Goal: Share content

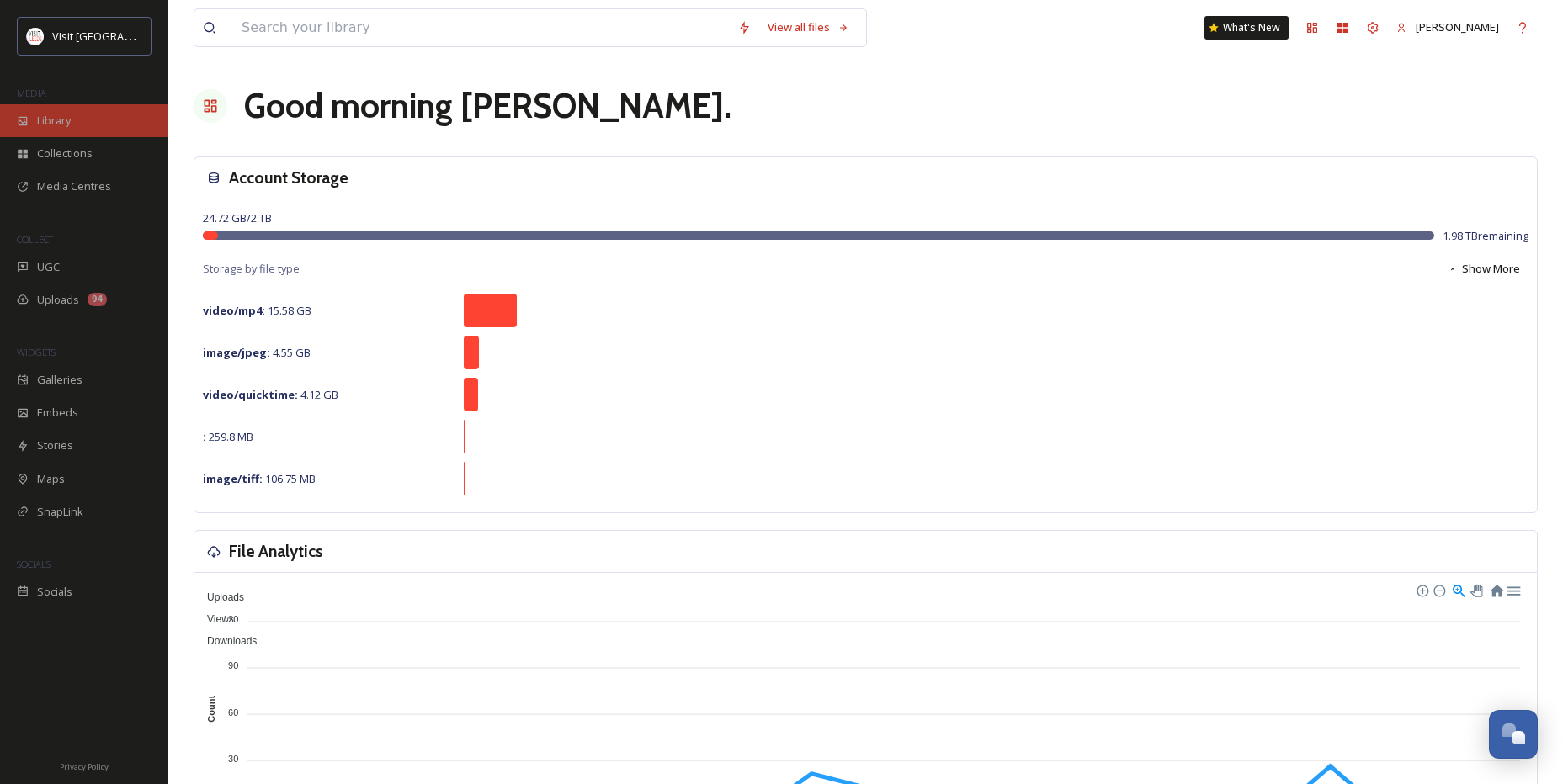
click at [46, 109] on div "Library" at bounding box center [84, 121] width 168 height 33
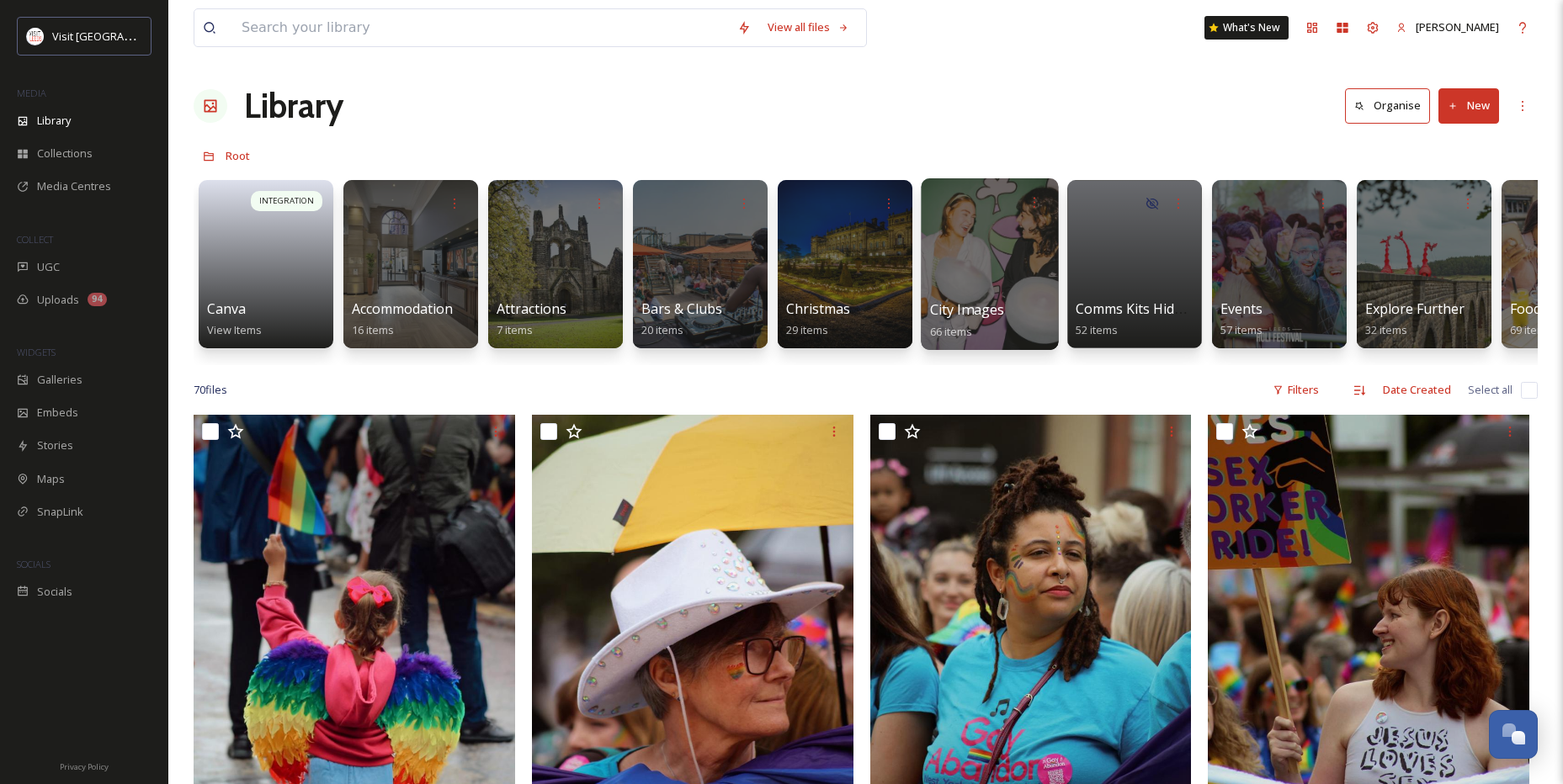
click at [951, 240] on div at bounding box center [989, 264] width 137 height 172
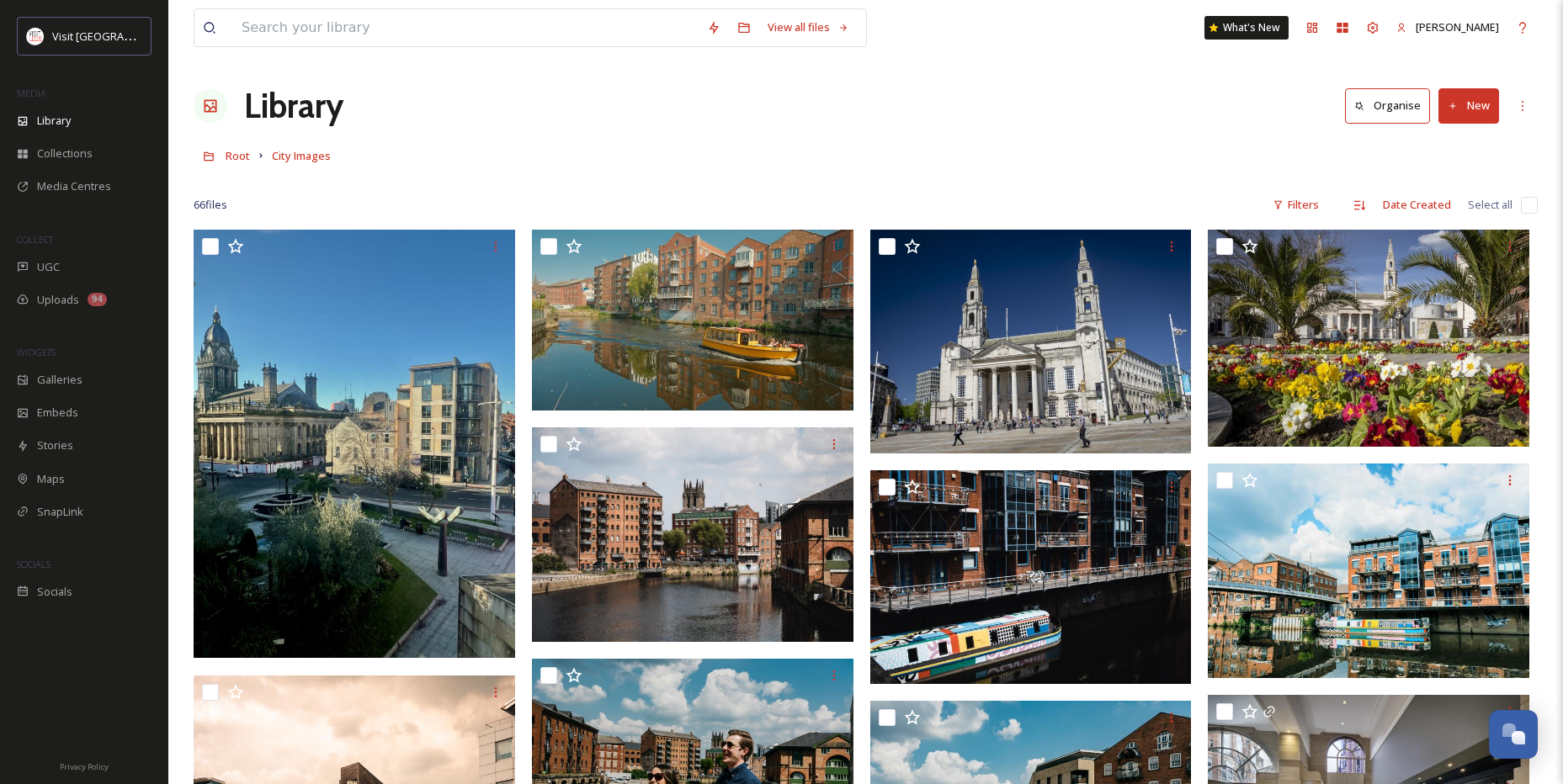
click at [258, 106] on h1 "Library" at bounding box center [294, 106] width 99 height 51
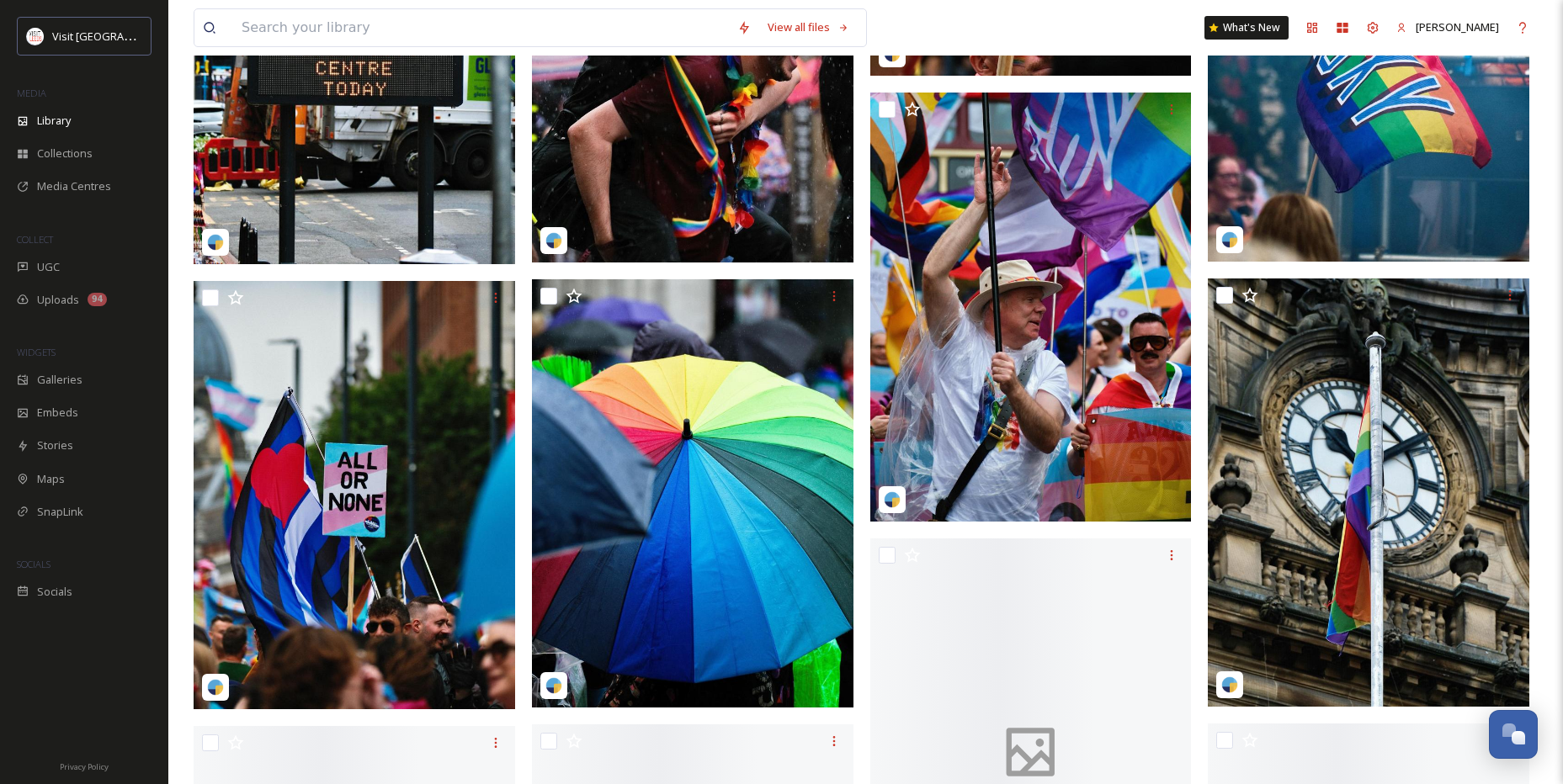
scroll to position [3366, 0]
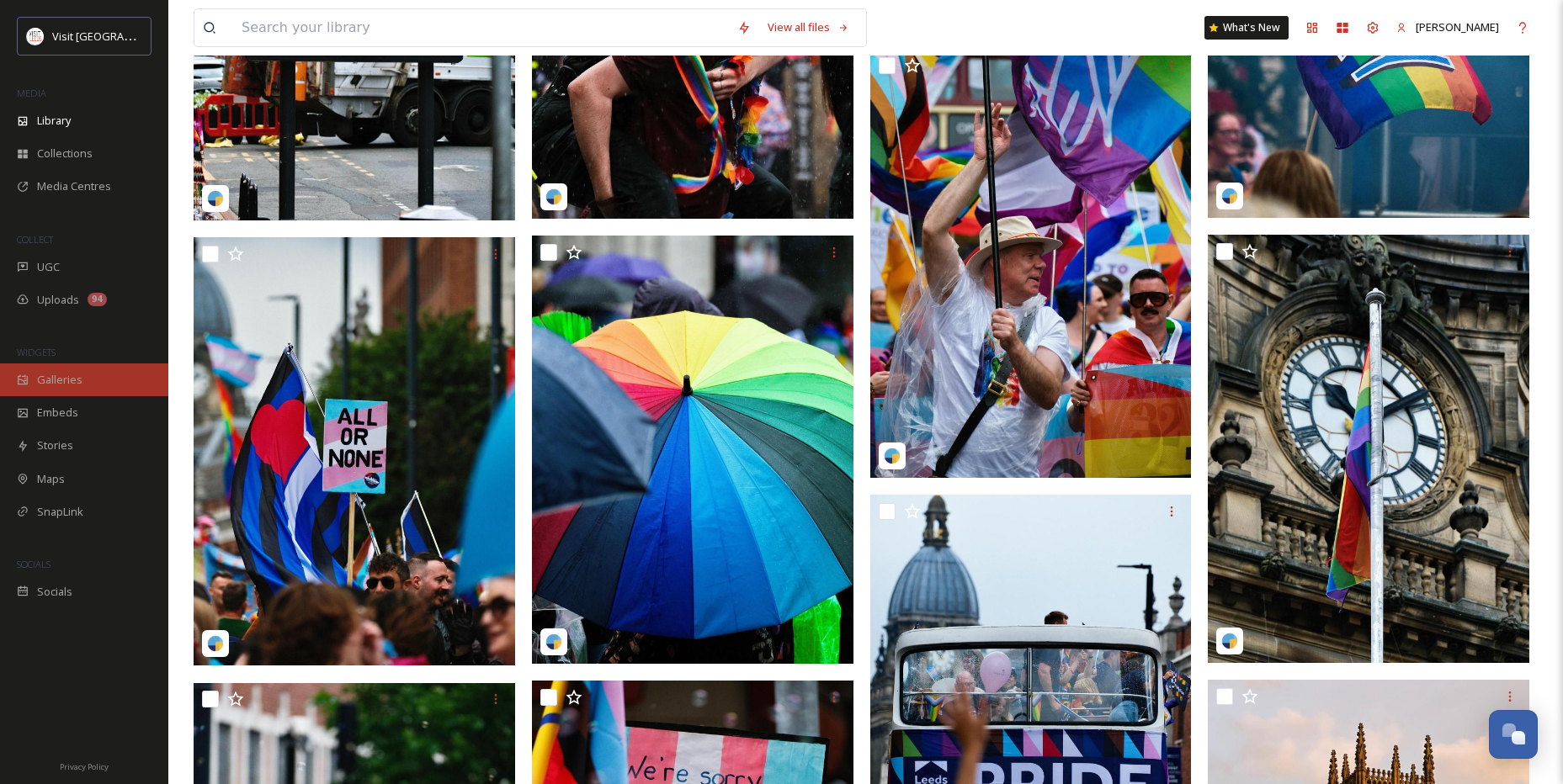
click at [50, 381] on span "Galleries" at bounding box center [59, 379] width 45 height 16
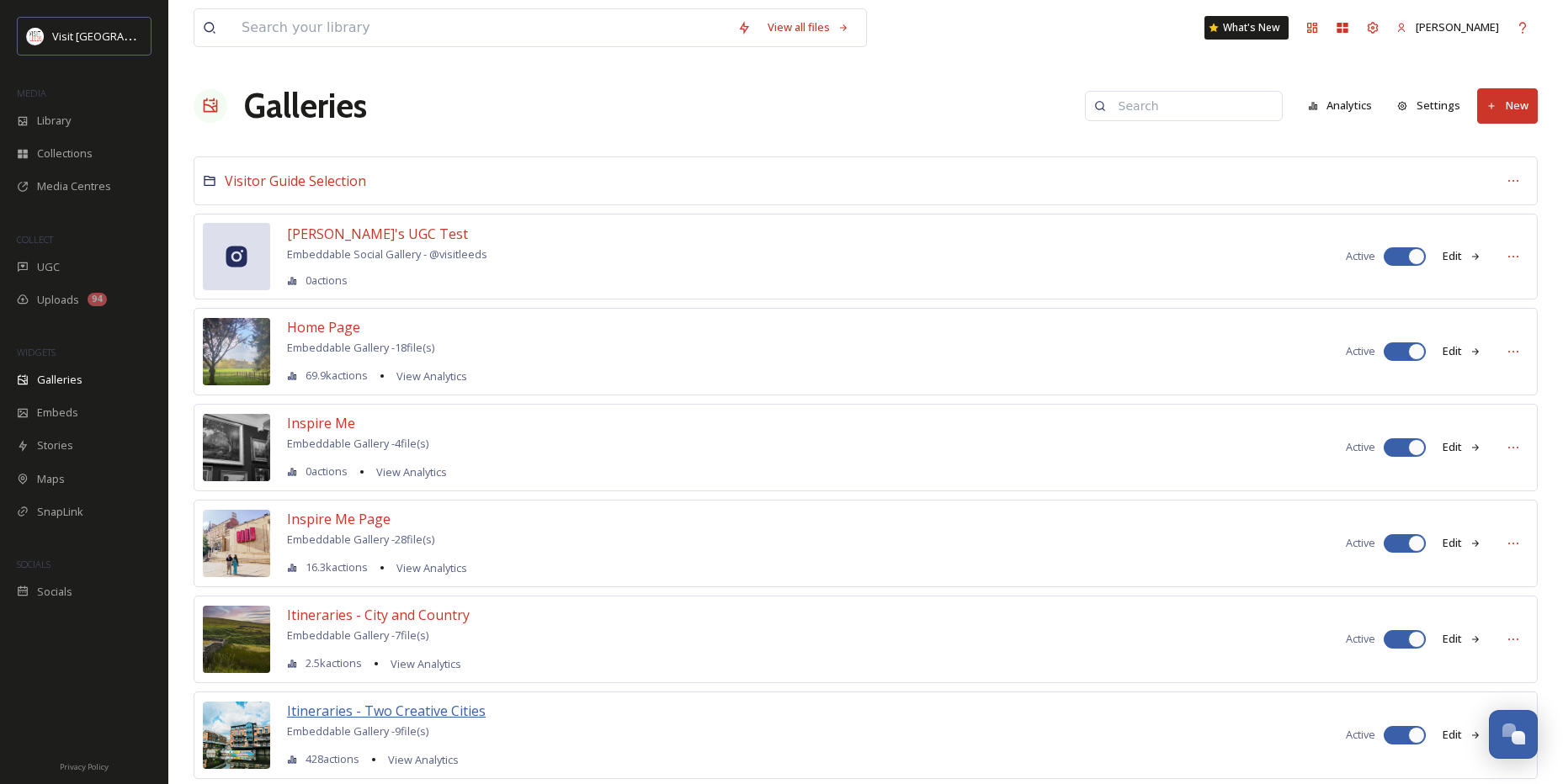
click at [341, 711] on span "Itineraries - Two Creative Cities" at bounding box center [387, 711] width 199 height 18
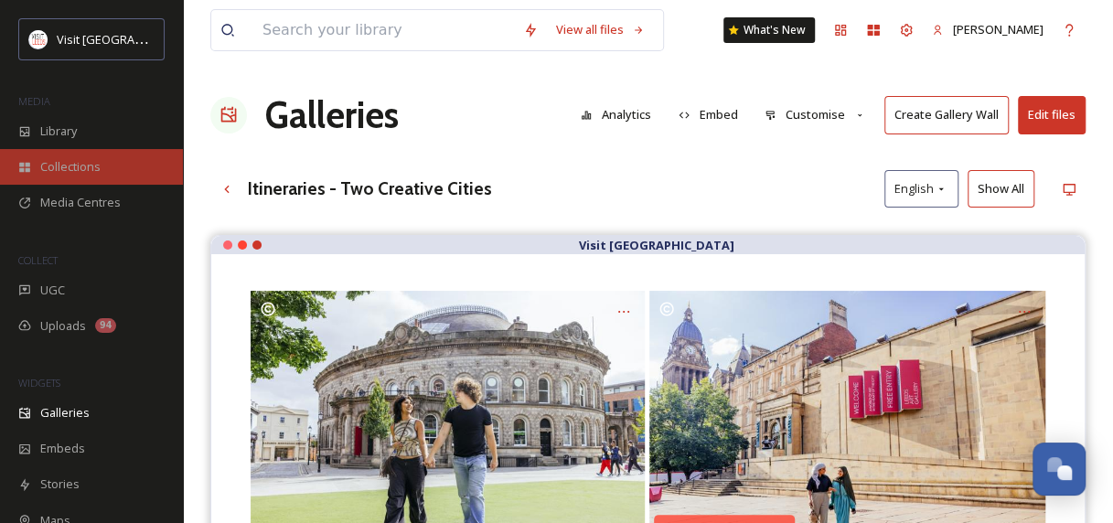
click at [70, 166] on span "Collections" at bounding box center [70, 166] width 60 height 17
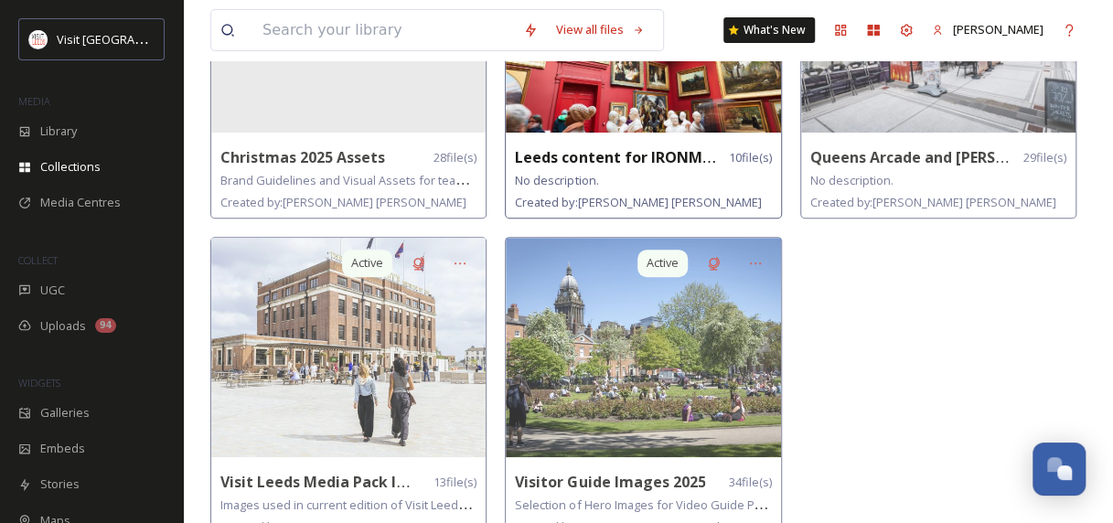
scroll to position [312, 0]
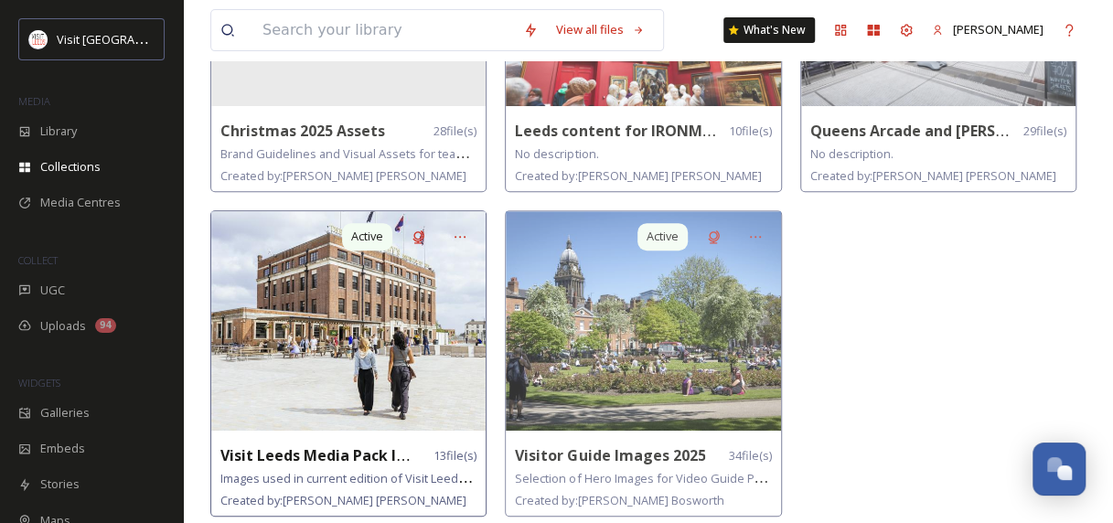
click at [358, 322] on img at bounding box center [348, 320] width 274 height 219
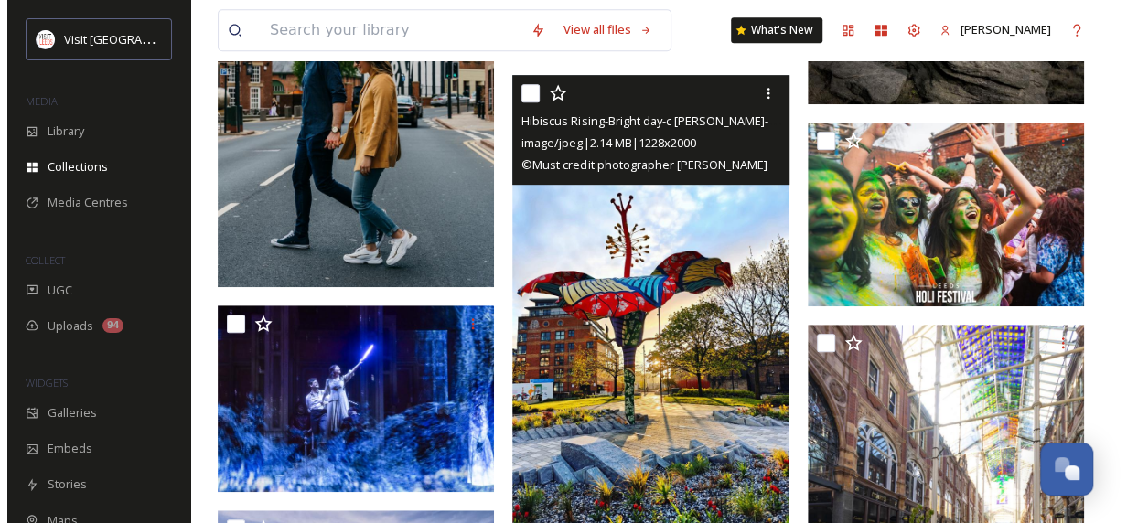
scroll to position [549, 0]
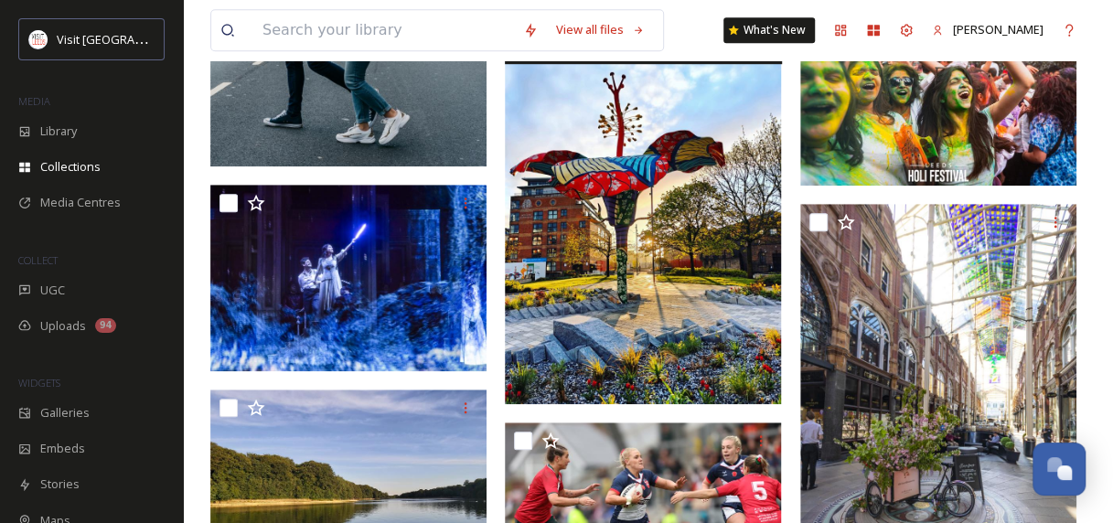
drag, startPoint x: 643, startPoint y: 213, endPoint x: 579, endPoint y: 287, distance: 97.9
click at [579, 287] on img at bounding box center [643, 179] width 276 height 450
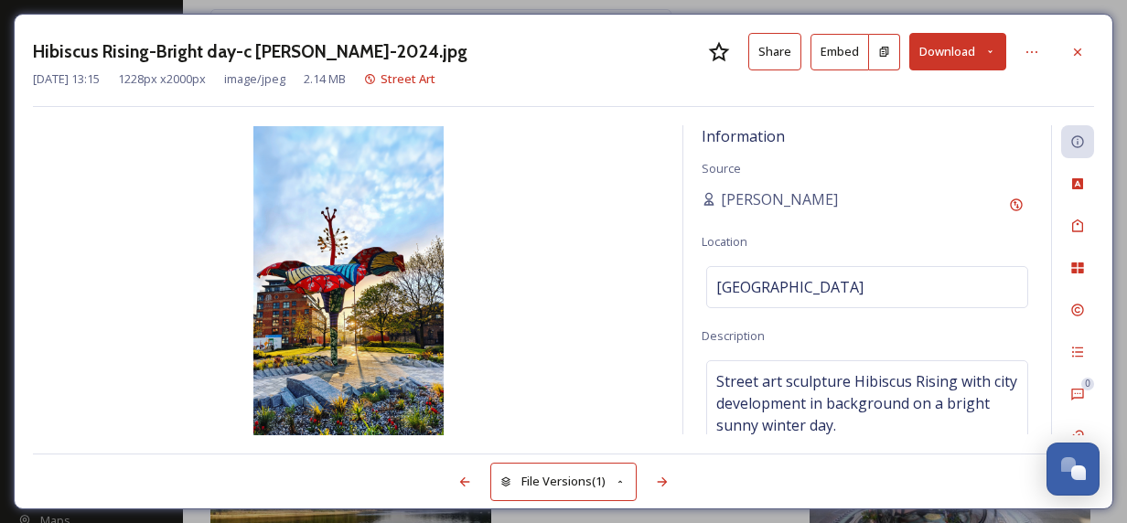
click at [493, 51] on div "Hibiscus Rising-Bright day-c [PERSON_NAME]-2024.jpg Share Embed Download" at bounding box center [563, 51] width 1061 height 37
click at [769, 50] on button "Share" at bounding box center [774, 51] width 53 height 37
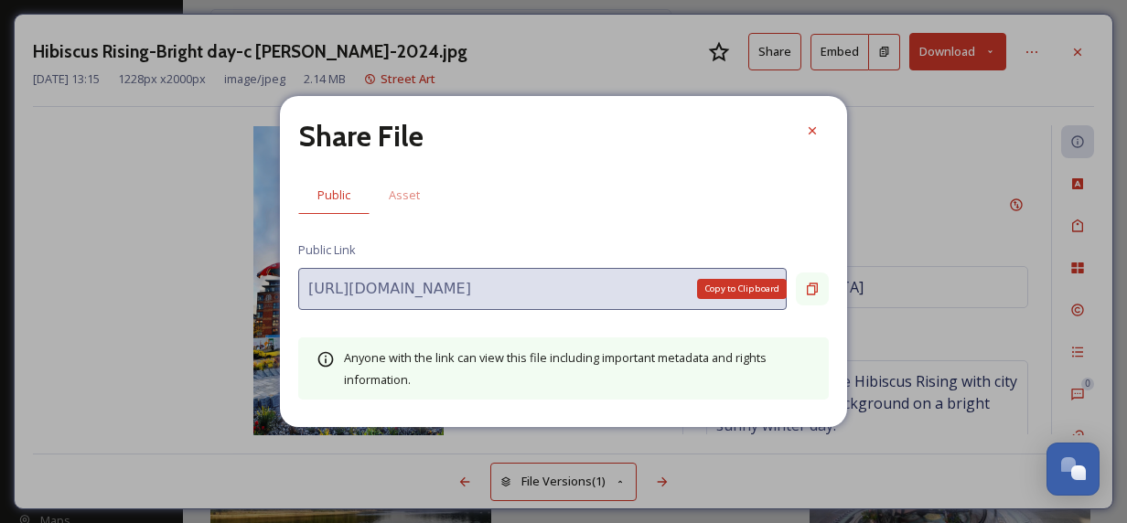
click at [807, 285] on icon at bounding box center [812, 289] width 11 height 12
